Goal: Information Seeking & Learning: Learn about a topic

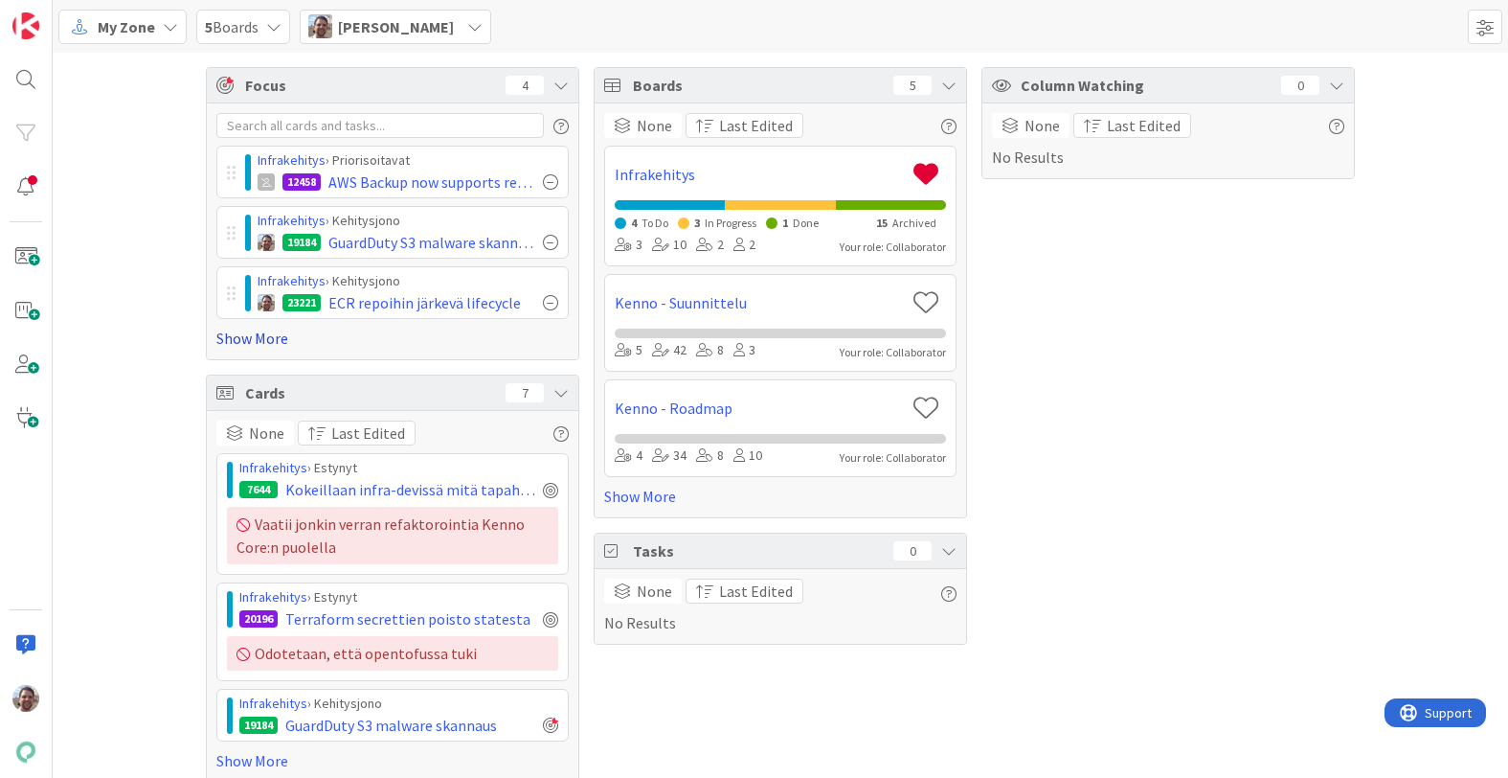
click at [260, 337] on link "Show More" at bounding box center [392, 338] width 352 height 23
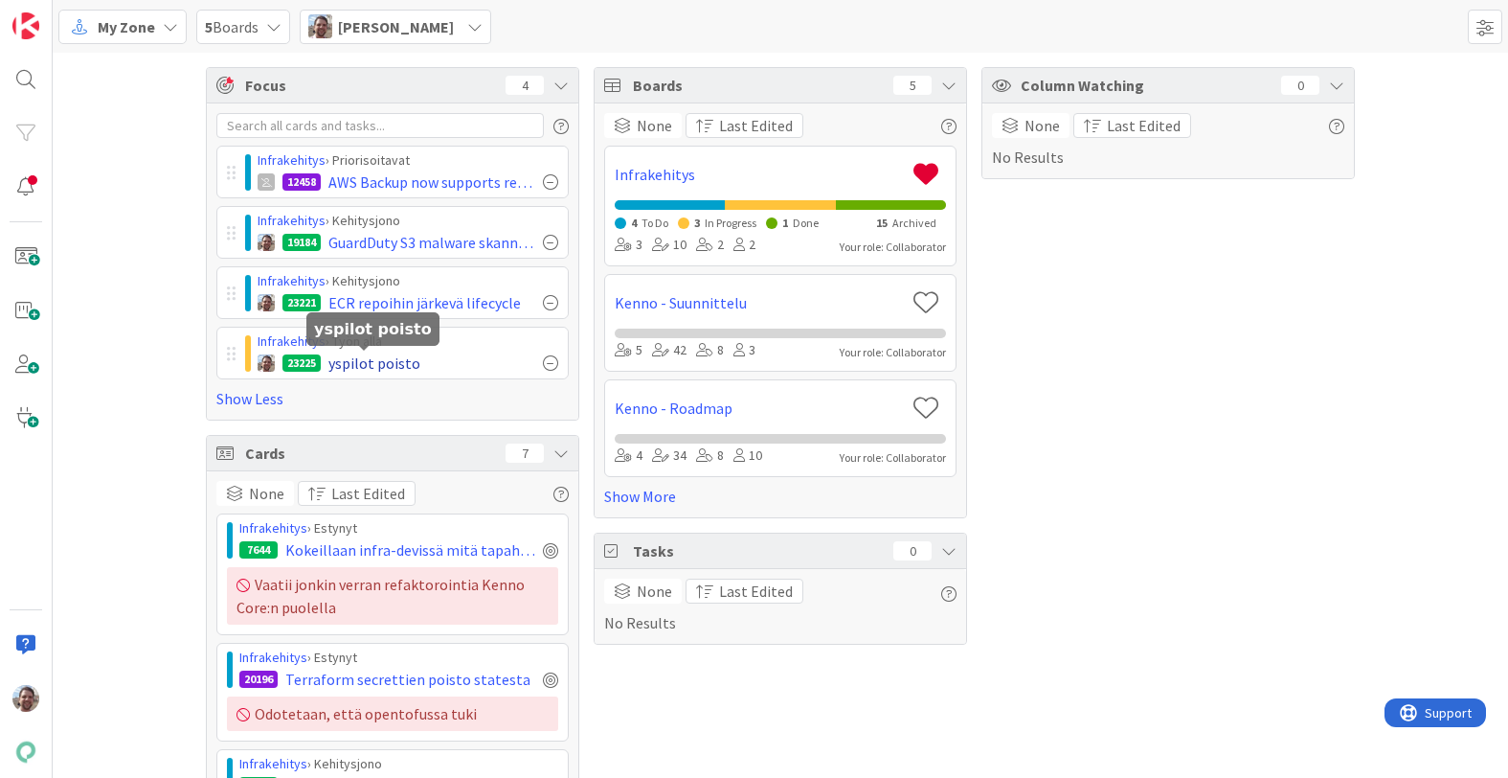
click at [360, 364] on span "yspilot poisto" at bounding box center [375, 363] width 92 height 23
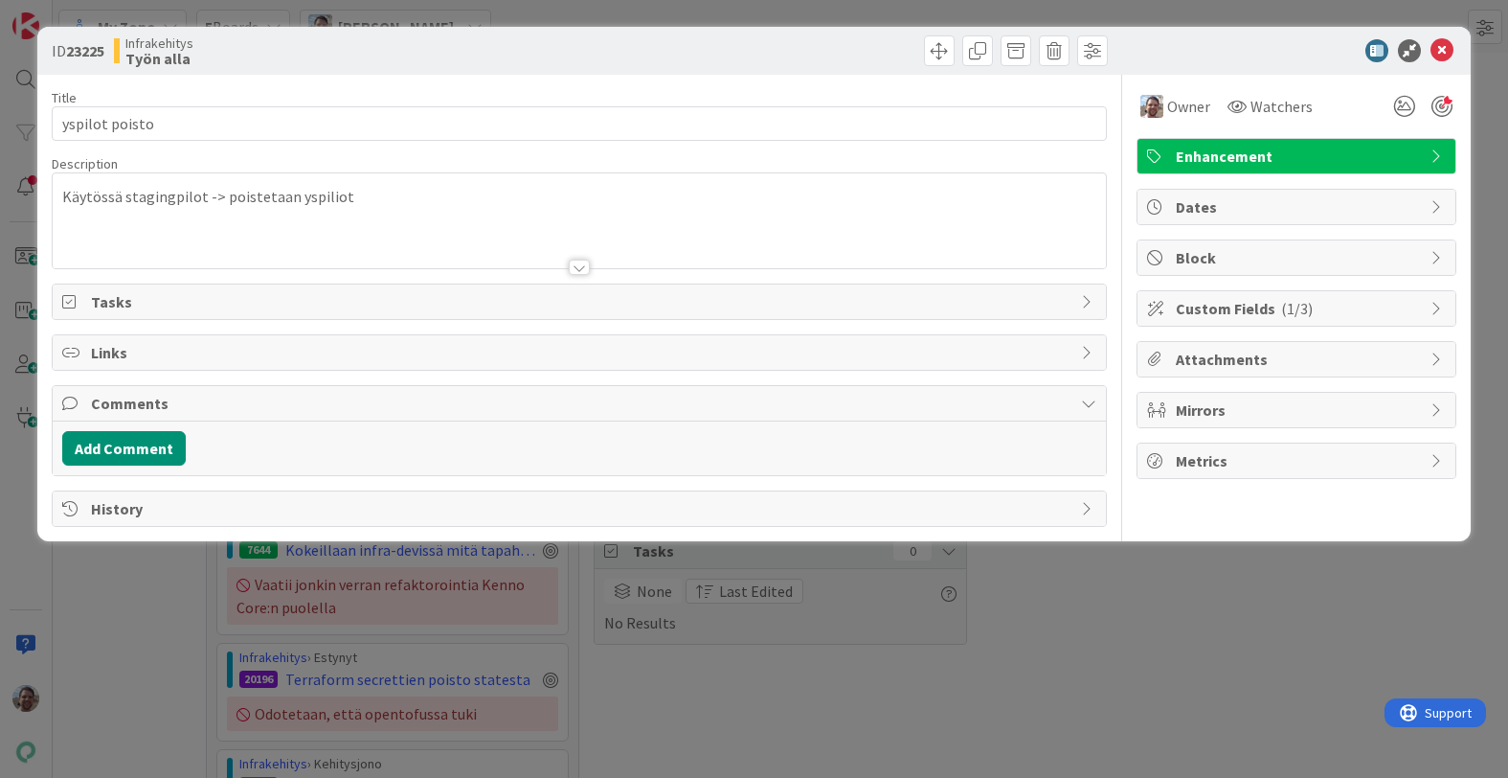
click at [477, 203] on p "Käytössä stagingpilot -> poistetaan yspiliot" at bounding box center [578, 197] width 1033 height 22
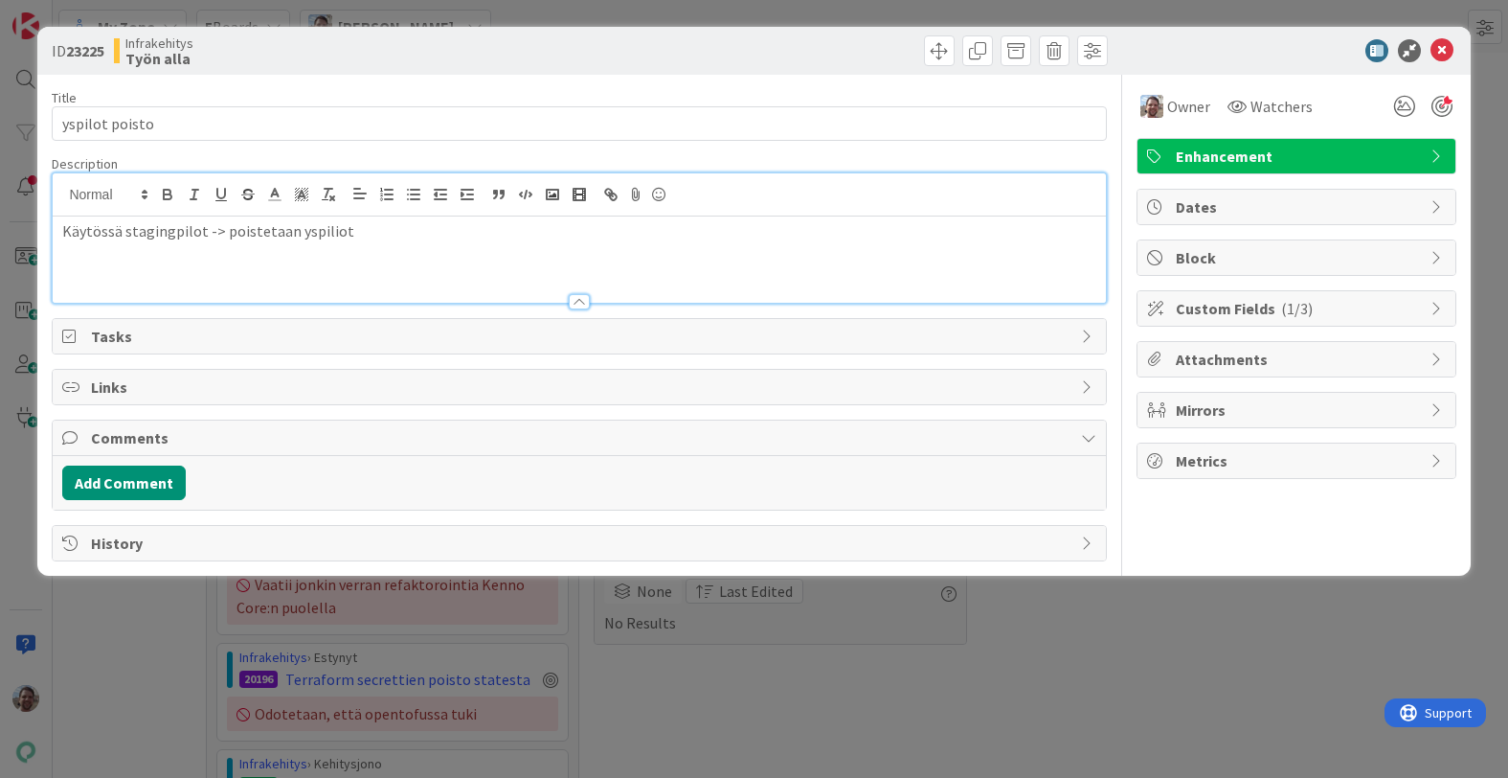
click at [496, 248] on div "Käytössä stagingpilot -> poistetaan yspiliot" at bounding box center [579, 259] width 1053 height 86
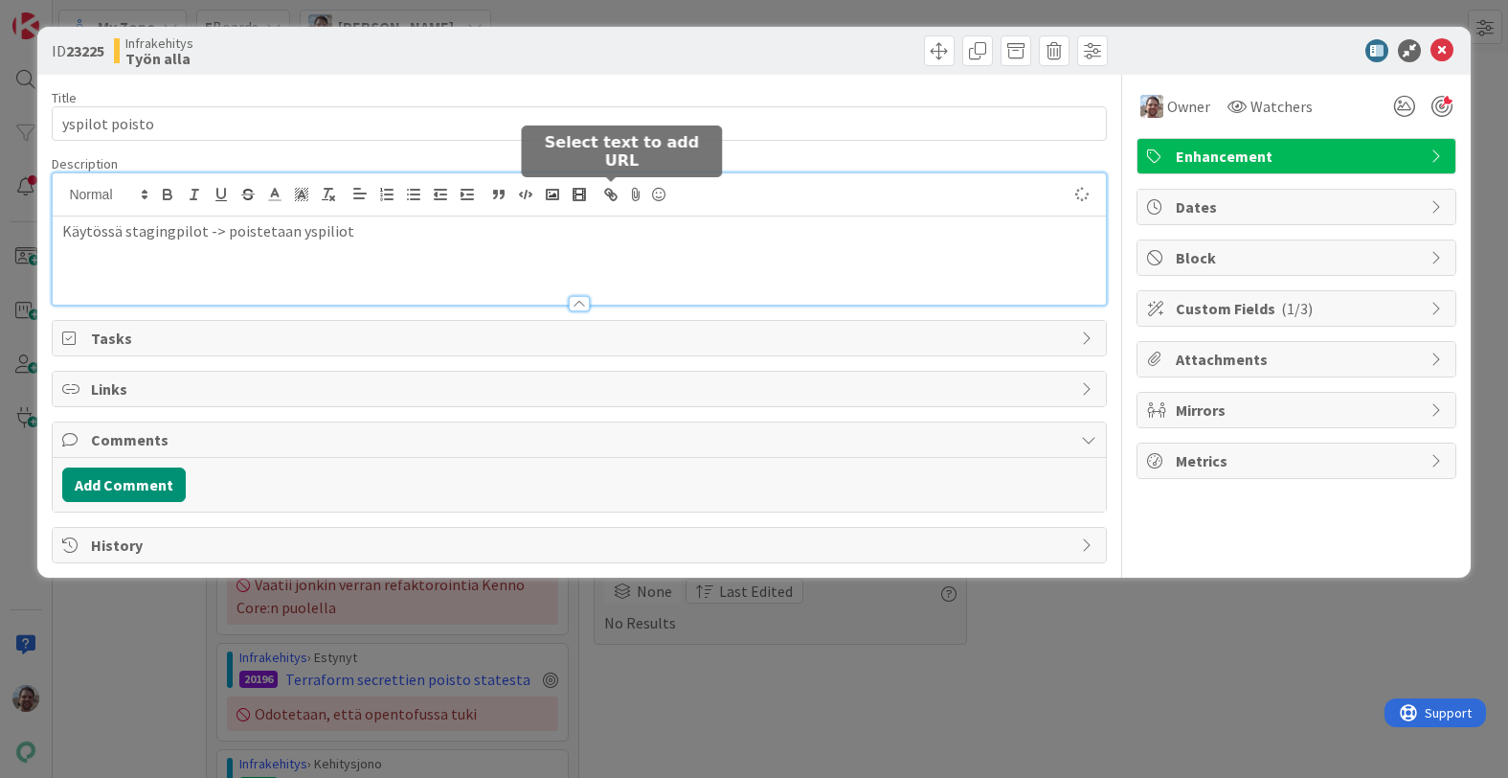
click at [614, 193] on icon "button" at bounding box center [613, 196] width 7 height 7
click at [518, 265] on p at bounding box center [578, 274] width 1033 height 22
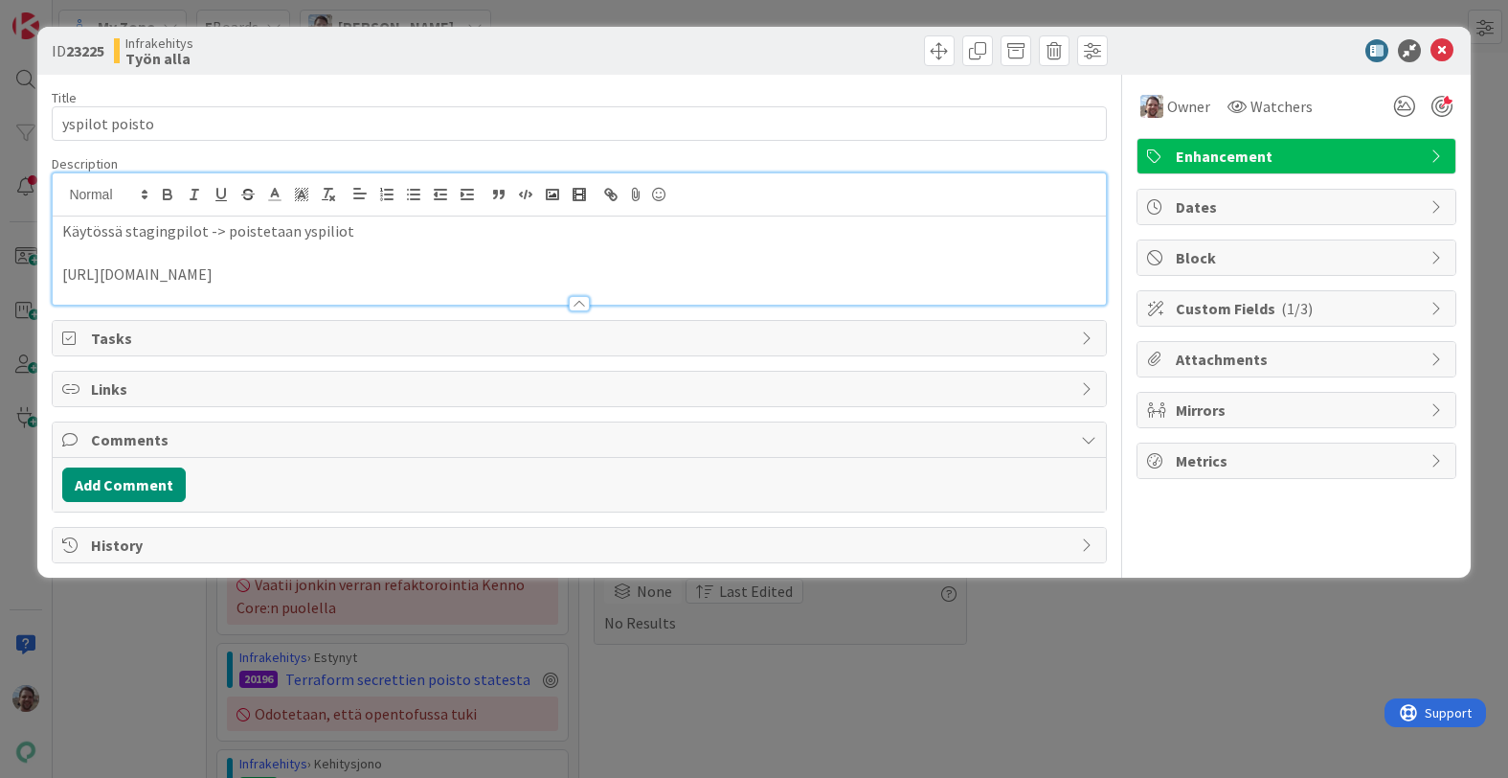
click at [533, 255] on p at bounding box center [578, 253] width 1033 height 22
click at [296, 269] on p "[URL][DOMAIN_NAME]" at bounding box center [578, 274] width 1033 height 22
click at [611, 190] on icon "button" at bounding box center [608, 192] width 7 height 7
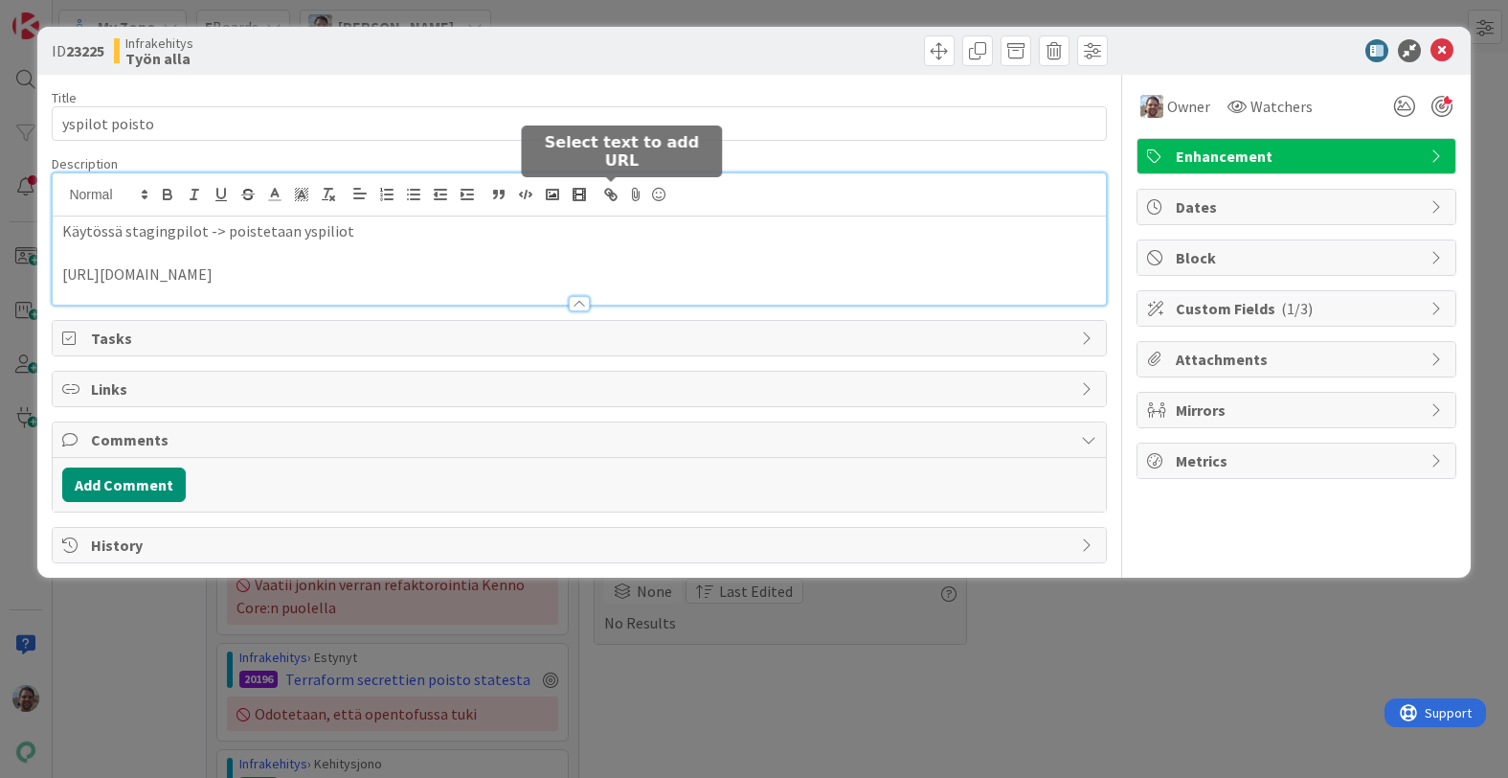
type input "[URL][DOMAIN_NAME]"
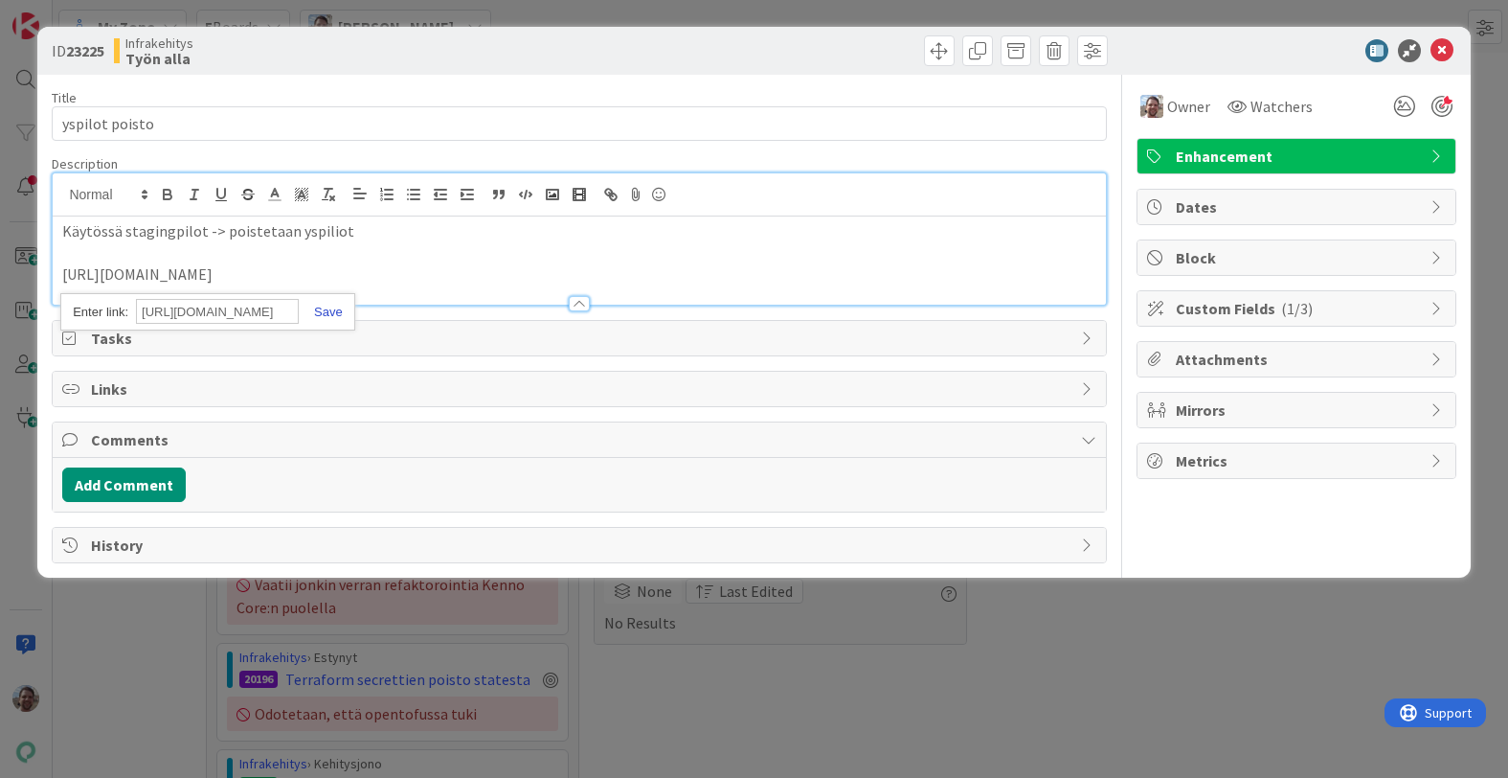
click at [322, 313] on link at bounding box center [321, 312] width 44 height 14
click at [506, 266] on p "[URL][DOMAIN_NAME]" at bounding box center [578, 274] width 1033 height 22
click at [1443, 47] on icon at bounding box center [1442, 50] width 23 height 23
